Goal: Information Seeking & Learning: Find specific fact

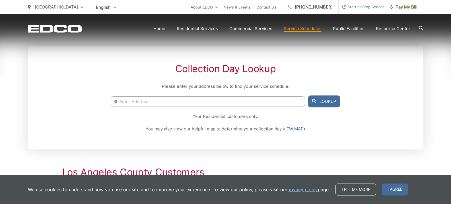
scroll to position [104, 0]
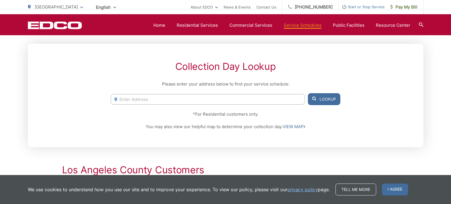
click at [123, 103] on input "Enter Address" at bounding box center [208, 99] width 194 height 11
drag, startPoint x: 328, startPoint y: 98, endPoint x: 309, endPoint y: 96, distance: 18.9
click at [323, 97] on button "Lookup" at bounding box center [324, 99] width 32 height 12
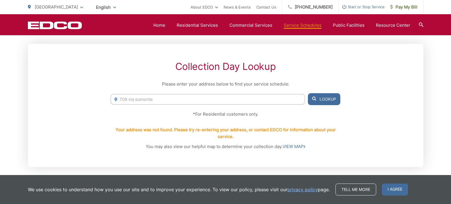
drag, startPoint x: 158, startPoint y: 98, endPoint x: 151, endPoint y: 100, distance: 7.0
click at [158, 98] on input "709 via somonte" at bounding box center [208, 99] width 194 height 11
click at [314, 99] on icon at bounding box center [314, 99] width 4 height 4
click at [153, 100] on input "709 via somonte pales verdes estates" at bounding box center [208, 99] width 194 height 11
click at [326, 99] on button "Lookup" at bounding box center [324, 99] width 32 height 12
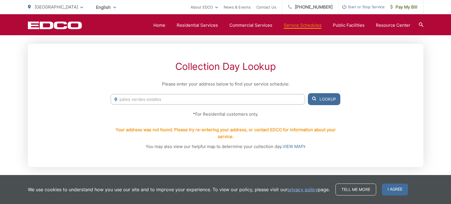
click at [326, 99] on button "Lookup" at bounding box center [324, 99] width 32 height 12
click at [201, 149] on p "You may also view our helpful map to determine your collection day. VIEW MAP" at bounding box center [225, 146] width 229 height 7
click at [295, 145] on link "VIEW MAP" at bounding box center [293, 146] width 23 height 7
drag, startPoint x: 164, startPoint y: 98, endPoint x: 64, endPoint y: 93, distance: 99.9
click at [71, 96] on div "Collection Day Lookup Please enter your address below to find your service sche…" at bounding box center [225, 105] width 395 height 123
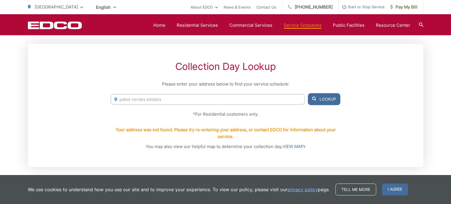
click at [127, 100] on input "pales verdes estates" at bounding box center [208, 99] width 194 height 11
type input "palos verdes estates"
click at [322, 99] on button "Lookup" at bounding box center [324, 99] width 32 height 12
click at [303, 23] on link "Service Schedules" at bounding box center [303, 25] width 38 height 7
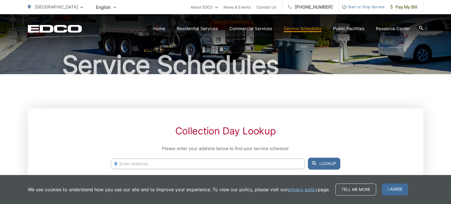
scroll to position [40, 0]
click at [118, 162] on input "Enter Address" at bounding box center [208, 164] width 194 height 11
type input "palos verdes estate"
click at [325, 163] on button "Lookup" at bounding box center [324, 164] width 32 height 12
click at [323, 162] on button "Lookup" at bounding box center [324, 164] width 32 height 12
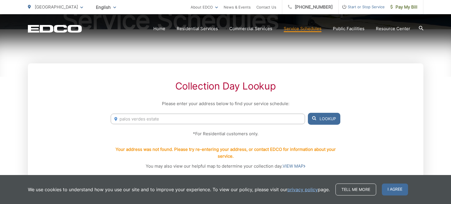
scroll to position [109, 0]
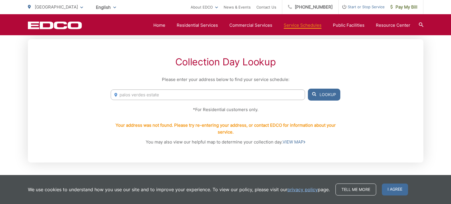
click at [321, 93] on button "Lookup" at bounding box center [324, 95] width 32 height 12
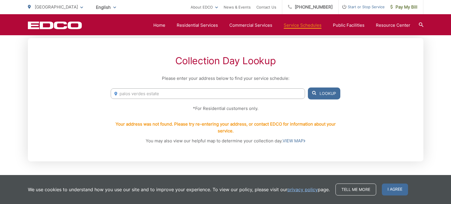
scroll to position [110, 0]
click at [63, 7] on span "[GEOGRAPHIC_DATA]" at bounding box center [56, 6] width 43 height 5
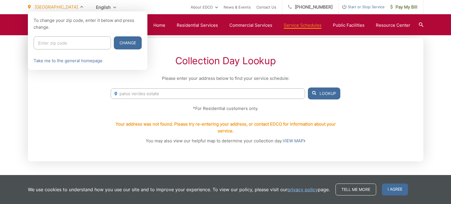
click at [93, 100] on div at bounding box center [225, 113] width 451 height 204
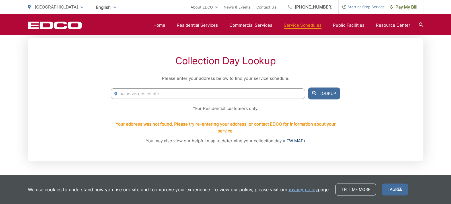
click at [299, 141] on link "VIEW MAP" at bounding box center [293, 141] width 23 height 7
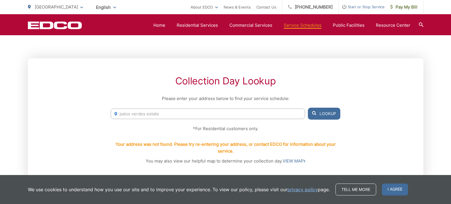
scroll to position [88, 0]
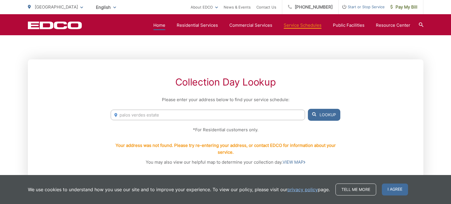
click at [160, 25] on link "Home" at bounding box center [159, 25] width 12 height 7
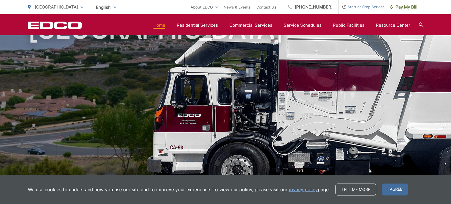
scroll to position [31, 0]
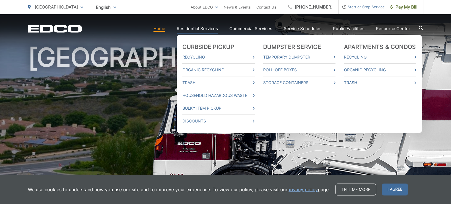
click at [207, 28] on link "Residential Services" at bounding box center [197, 28] width 41 height 7
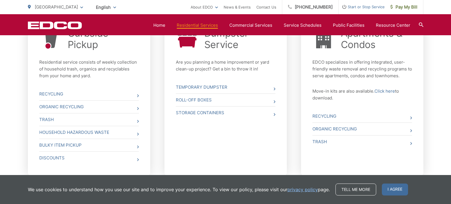
scroll to position [242, 0]
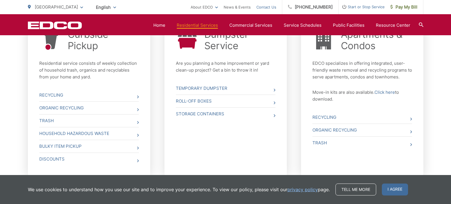
click at [276, 7] on link "Contact Us" at bounding box center [266, 7] width 20 height 7
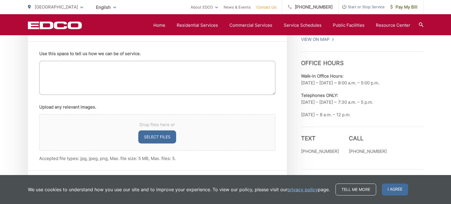
scroll to position [359, 0]
